Goal: Information Seeking & Learning: Learn about a topic

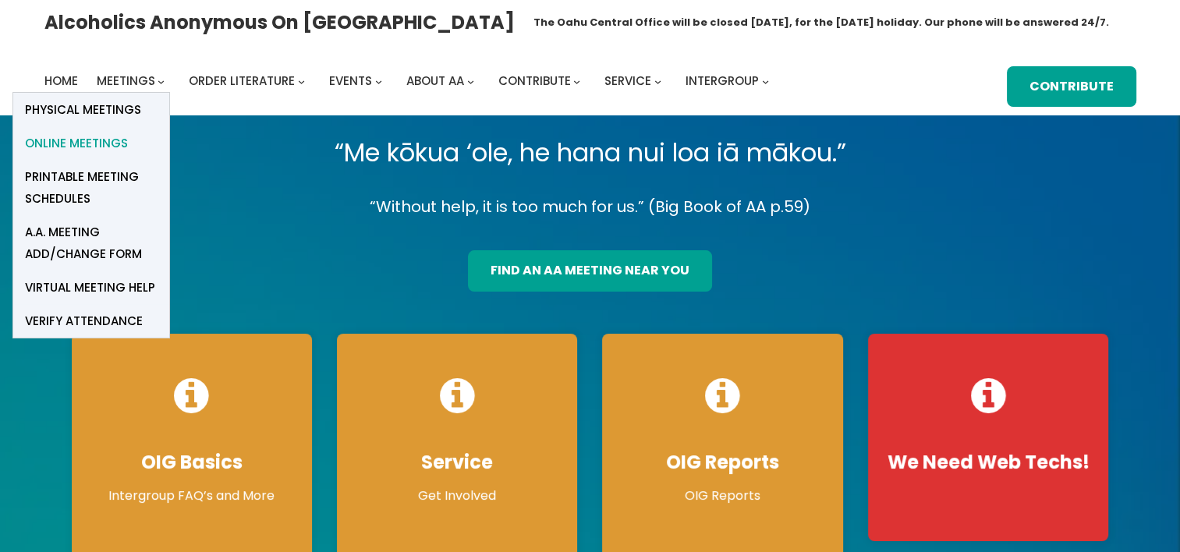
click at [109, 142] on span "Online Meetings" at bounding box center [76, 144] width 103 height 22
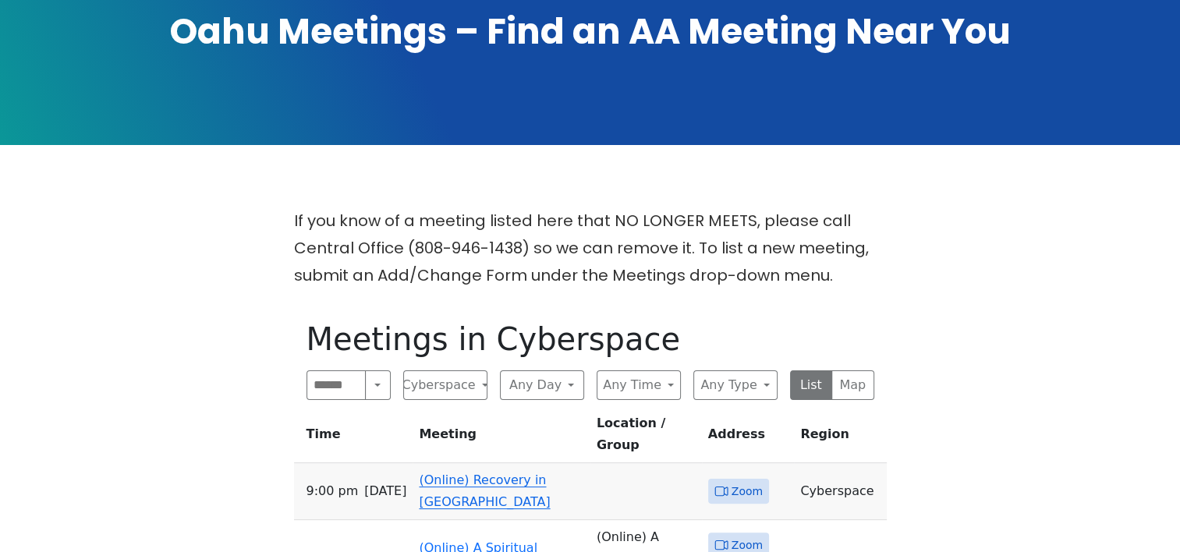
scroll to position [546, 0]
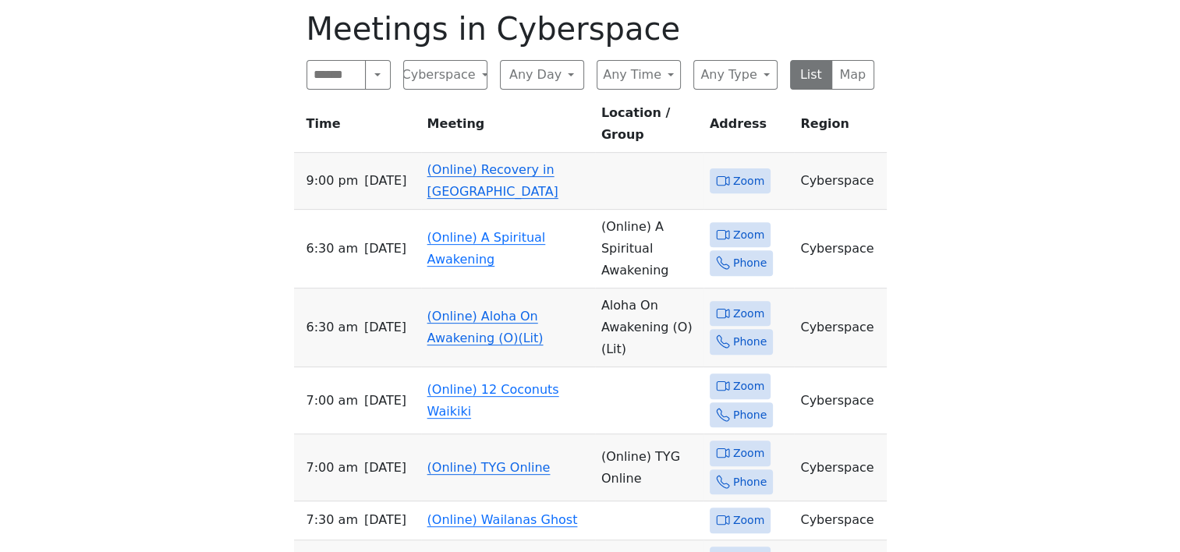
click at [502, 162] on link "(Online) Recovery in Da House" at bounding box center [492, 180] width 131 height 37
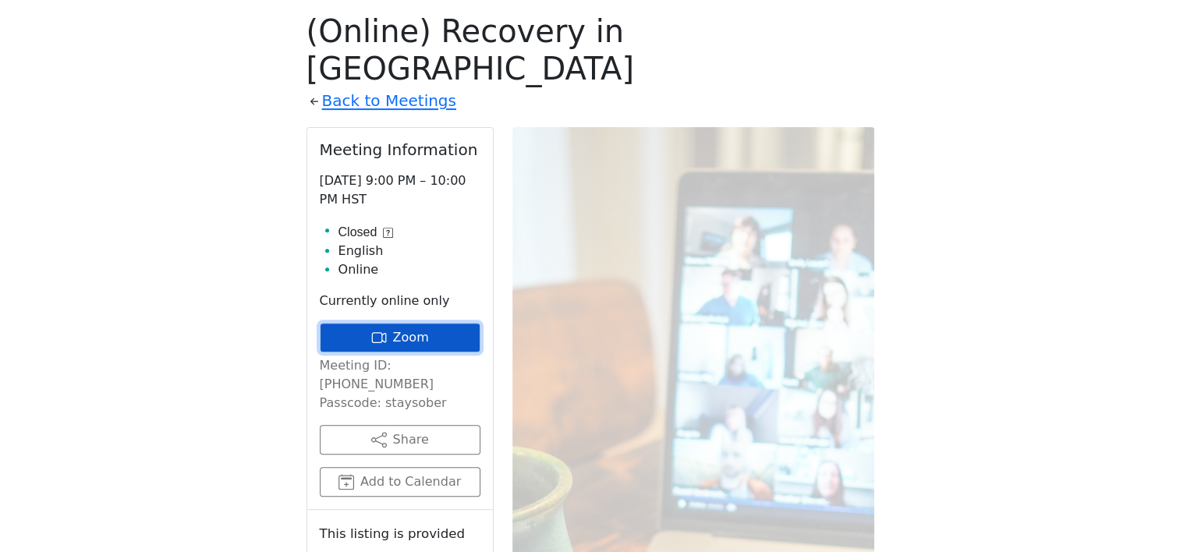
click at [424, 323] on link "Zoom" at bounding box center [400, 338] width 161 height 30
